Goal: Information Seeking & Learning: Stay updated

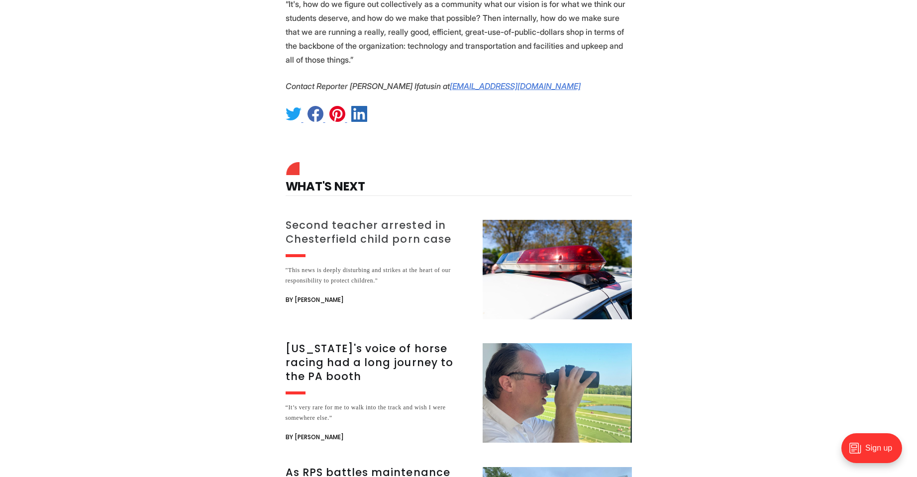
scroll to position [1492, 0]
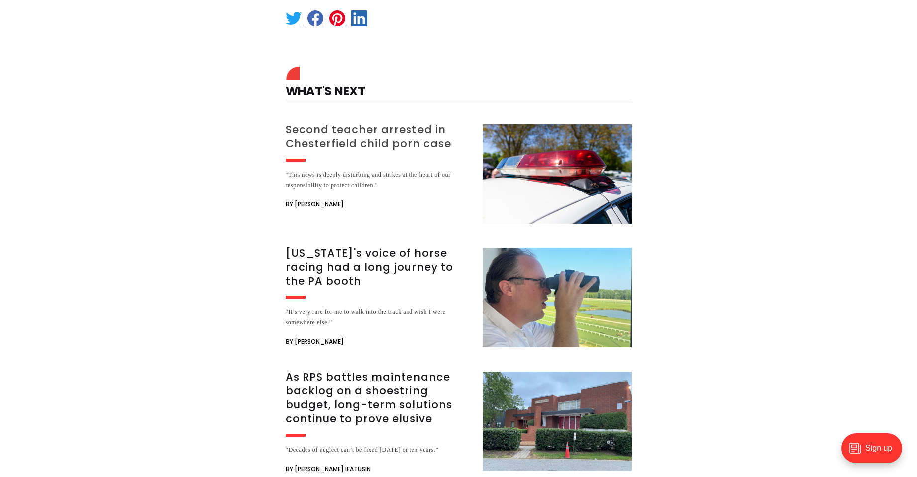
click at [390, 123] on h3 "Second teacher arrested in Chesterfield child porn case" at bounding box center [378, 137] width 185 height 28
click at [400, 375] on h3 "As RPS battles maintenance backlog on a shoestring budget, long-term solutions …" at bounding box center [378, 398] width 185 height 56
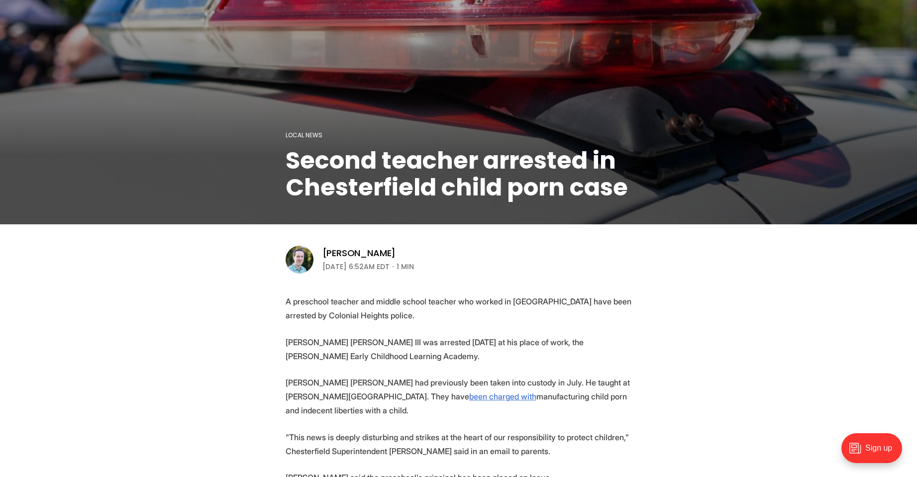
scroll to position [249, 0]
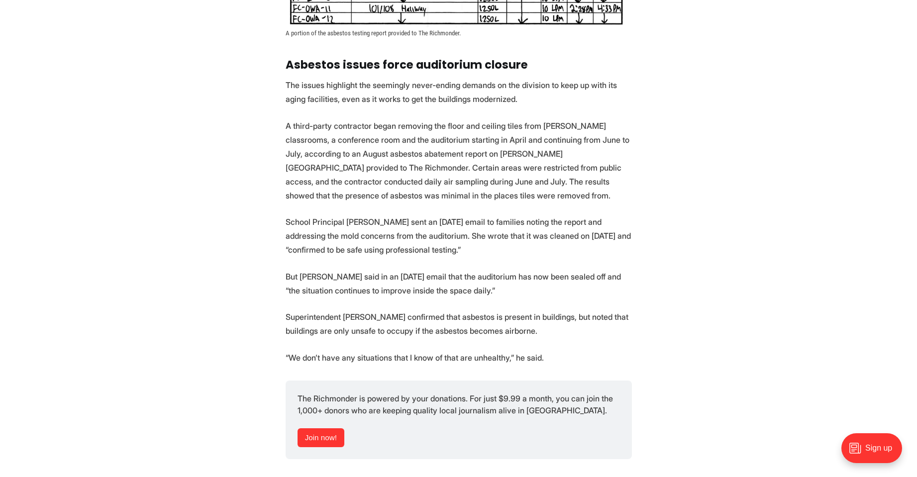
scroll to position [1443, 0]
